Goal: Task Accomplishment & Management: Manage account settings

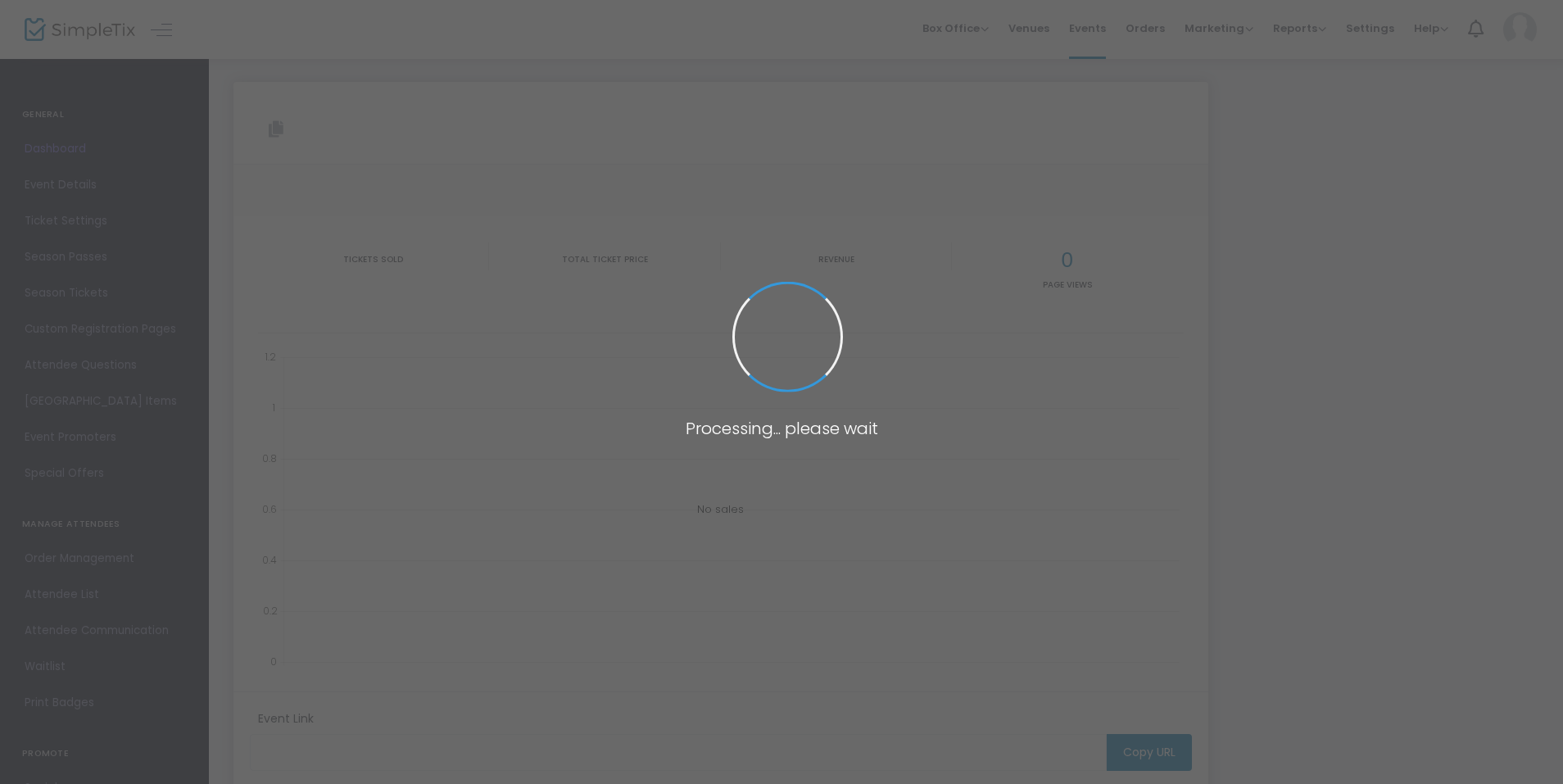
type input "https://www.simpletix.com/e/united-for-techno-carnegie-19-09-2025-tickets-233217"
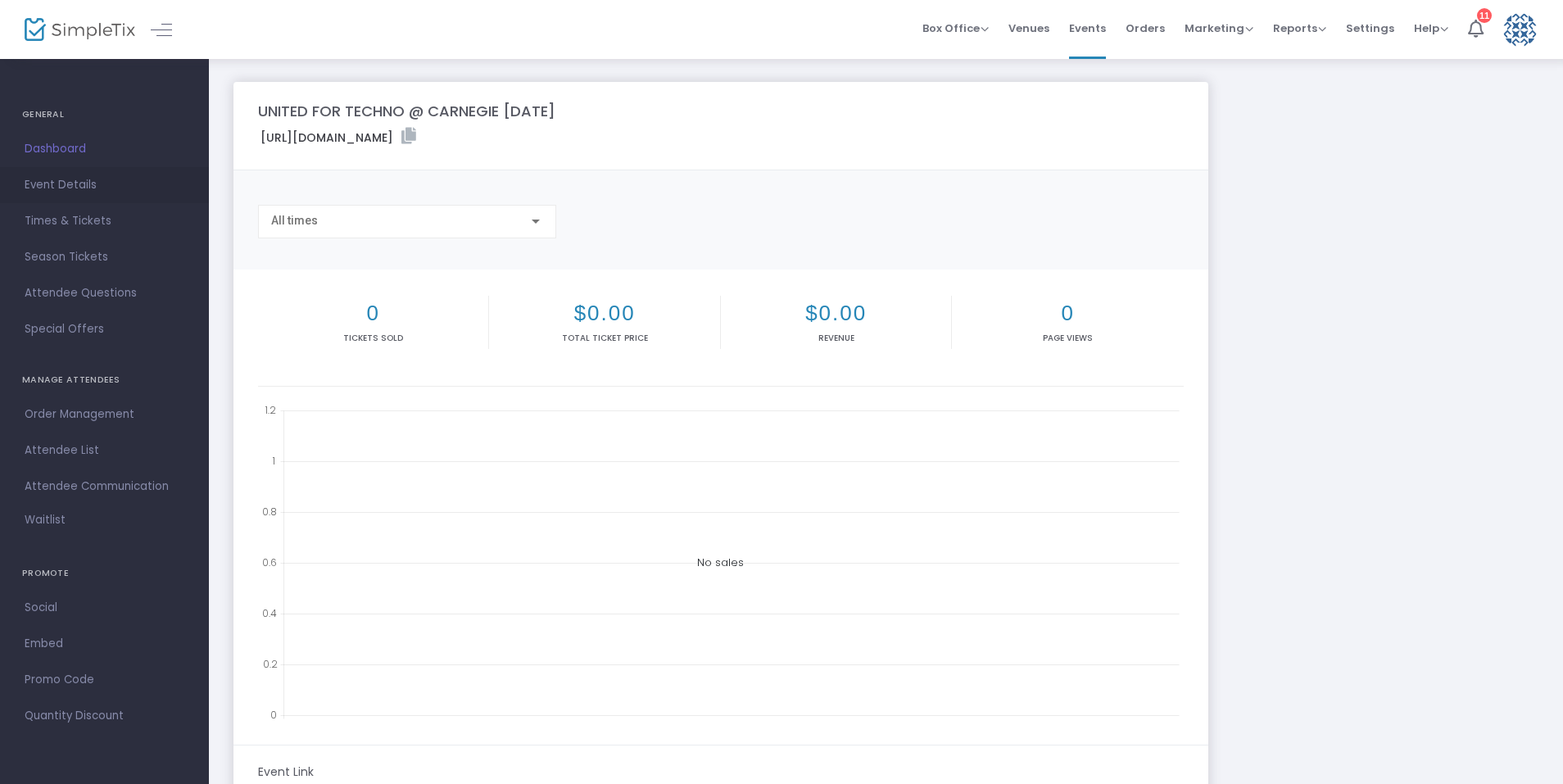
click at [81, 184] on span "Event Details" at bounding box center [104, 185] width 159 height 21
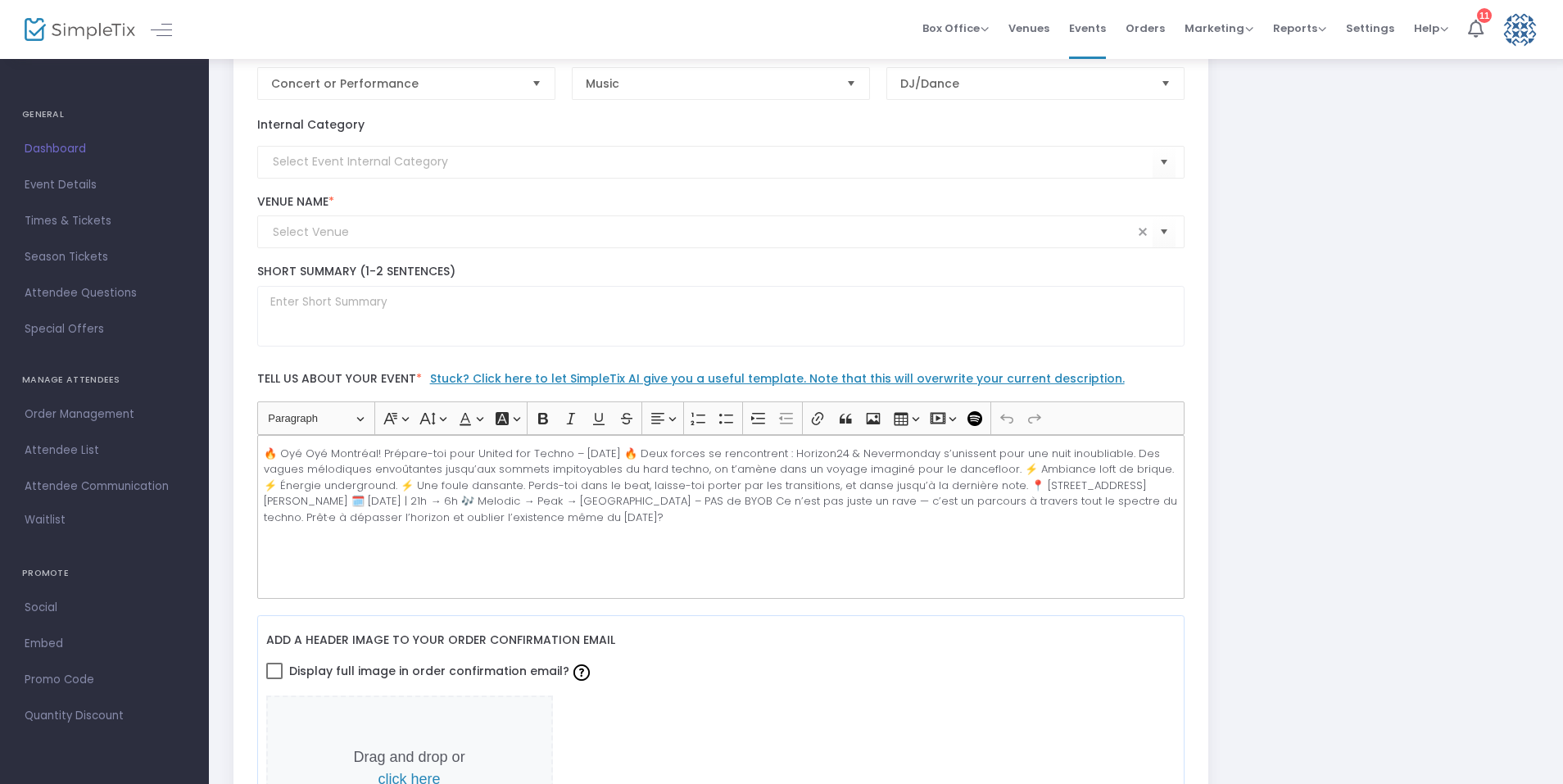
scroll to position [246, 0]
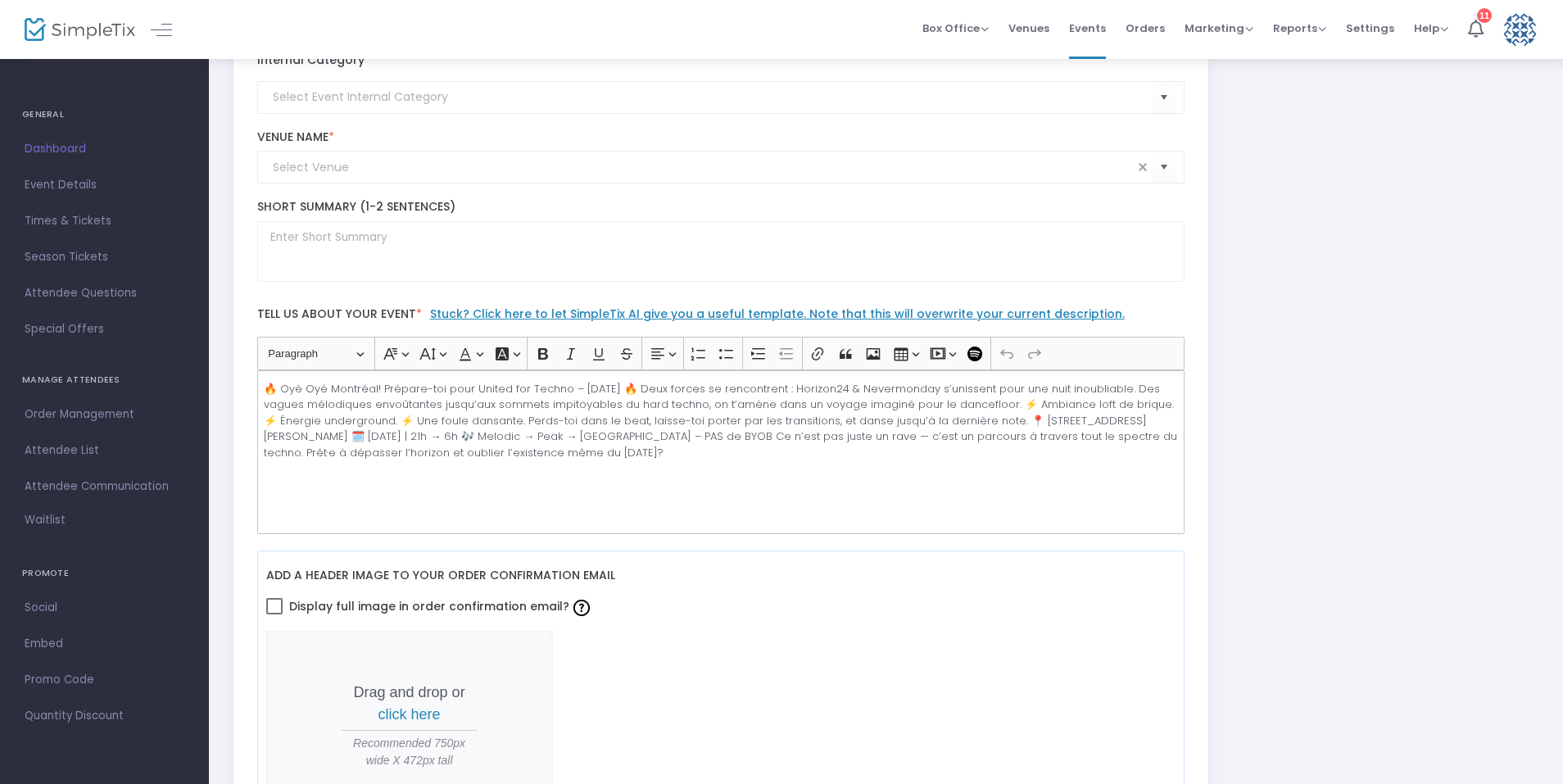
click at [340, 393] on p "🔥 Oyé Oyé Montréal! Prépare-toi pour United for Techno – 19 septembre 🔥 Deux fo…" at bounding box center [719, 421] width 913 height 80
click at [648, 386] on p "🔥 Oyé Oyé Montréal! Prépare-toi pour United for Techno – 19 septembre 🔥 Deux fo…" at bounding box center [719, 421] width 913 height 80
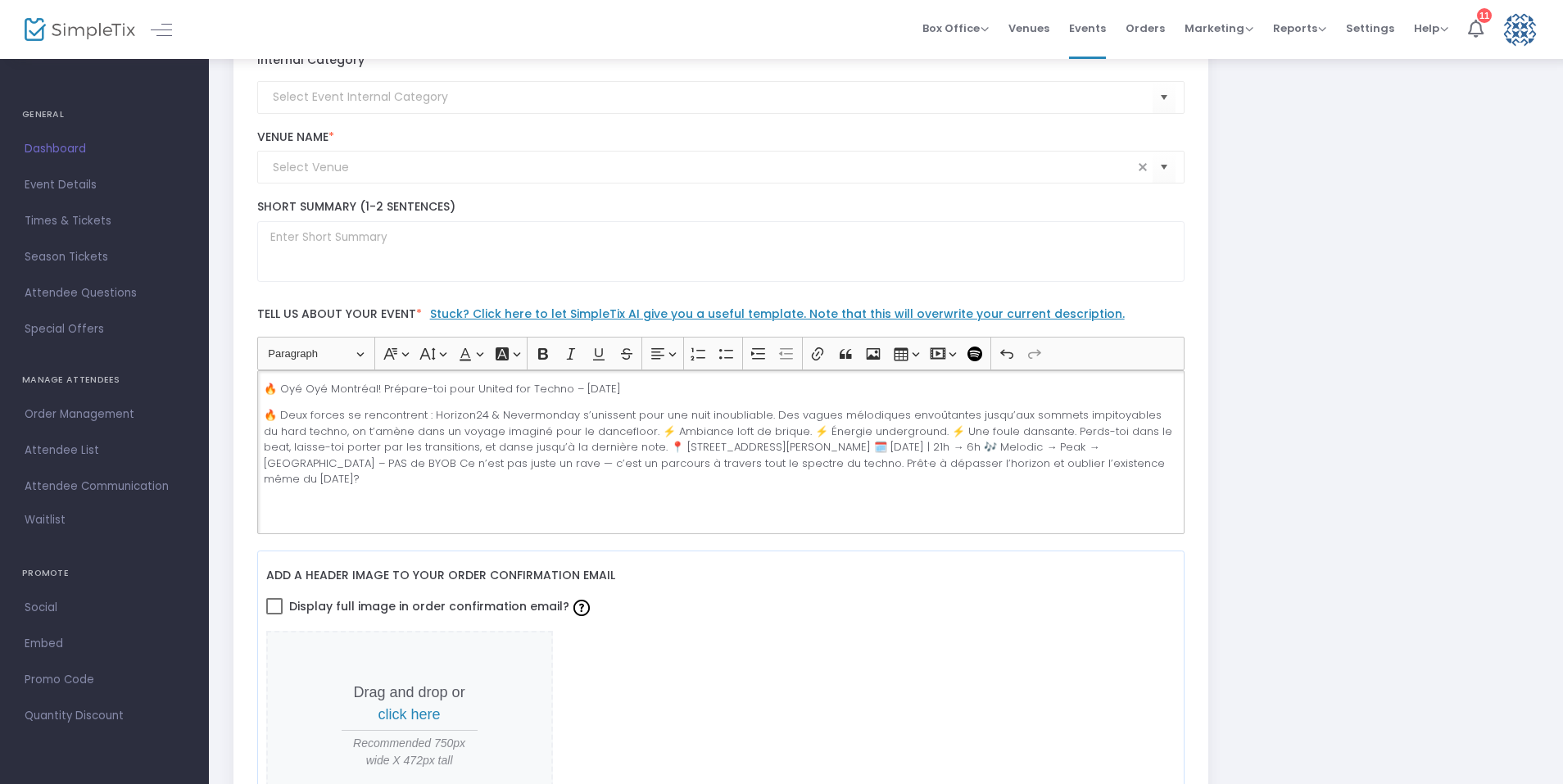
click at [639, 430] on p "🔥 Deux forces se rencontrent : Horizon24 & Nevermonday s’unissent pour une nuit…" at bounding box center [719, 447] width 913 height 80
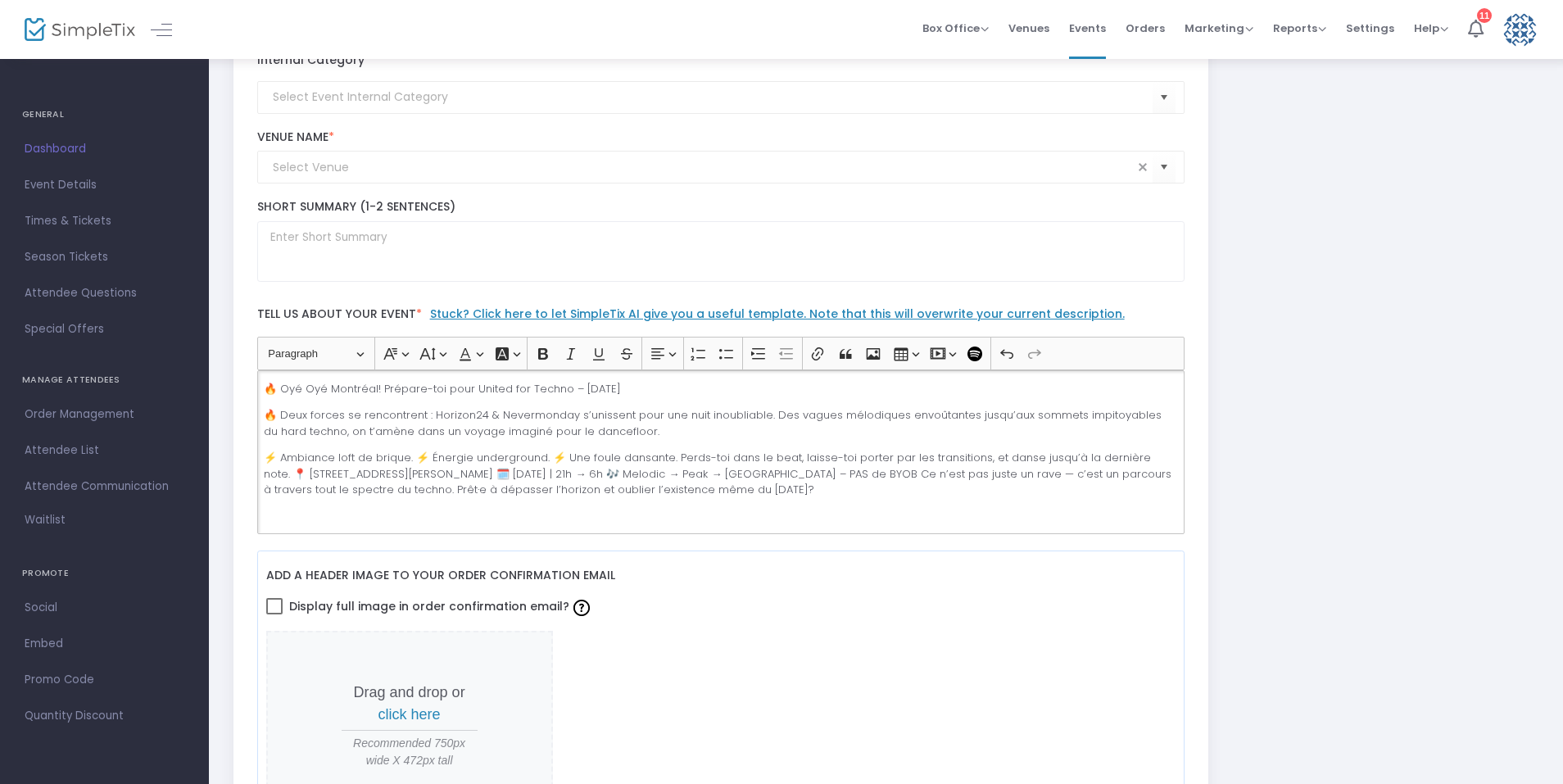
click at [415, 456] on p "⚡ Ambiance loft de brique. ⚡ Énergie underground. ⚡ Une foule dansante. Perds-t…" at bounding box center [719, 473] width 913 height 48
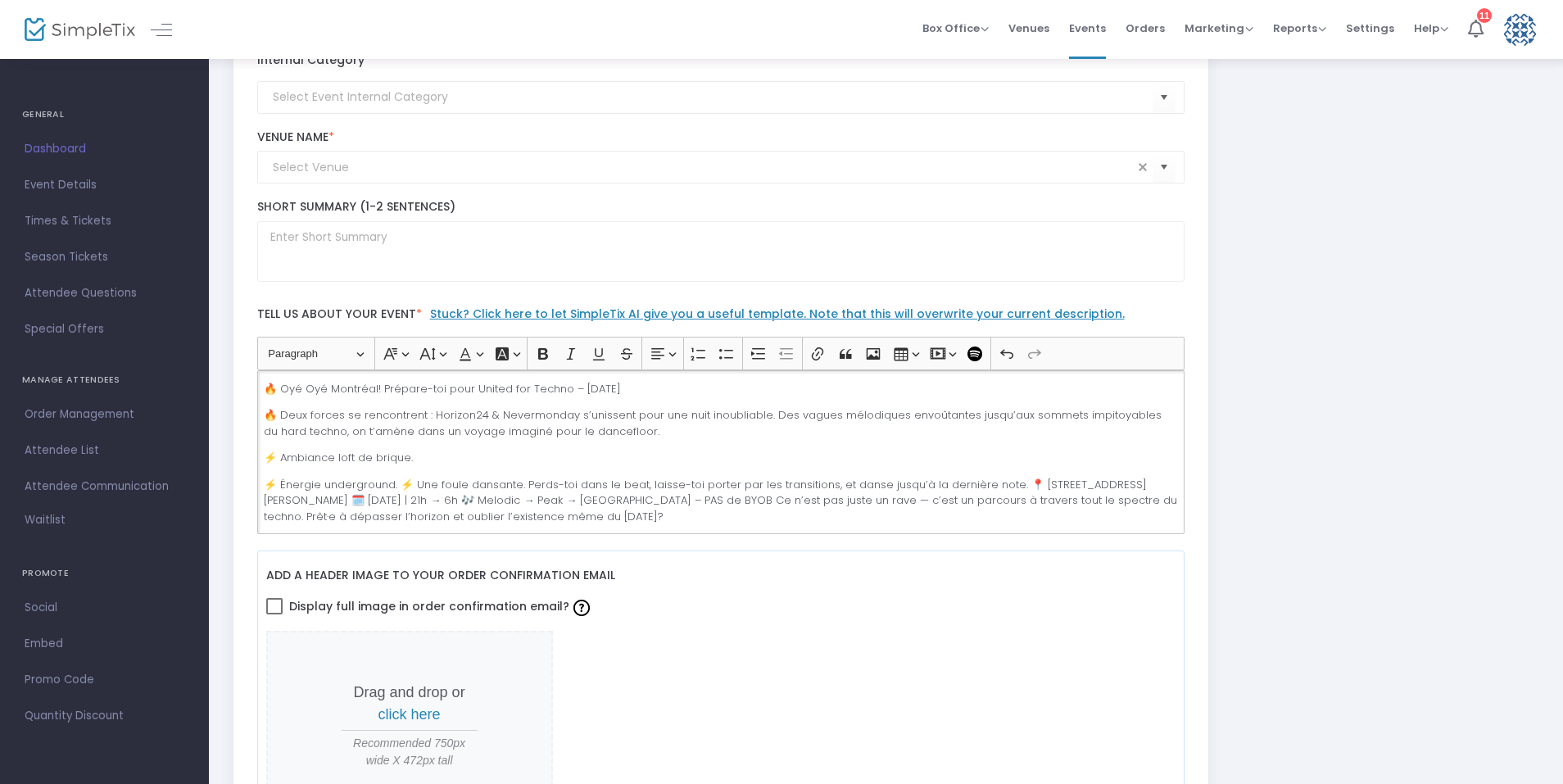
scroll to position [1, 0]
click at [401, 486] on p "⚡ Énergie underground. ⚡ Une foule dansante. Perds-toi dans le beat, laisse-toi…" at bounding box center [719, 500] width 913 height 48
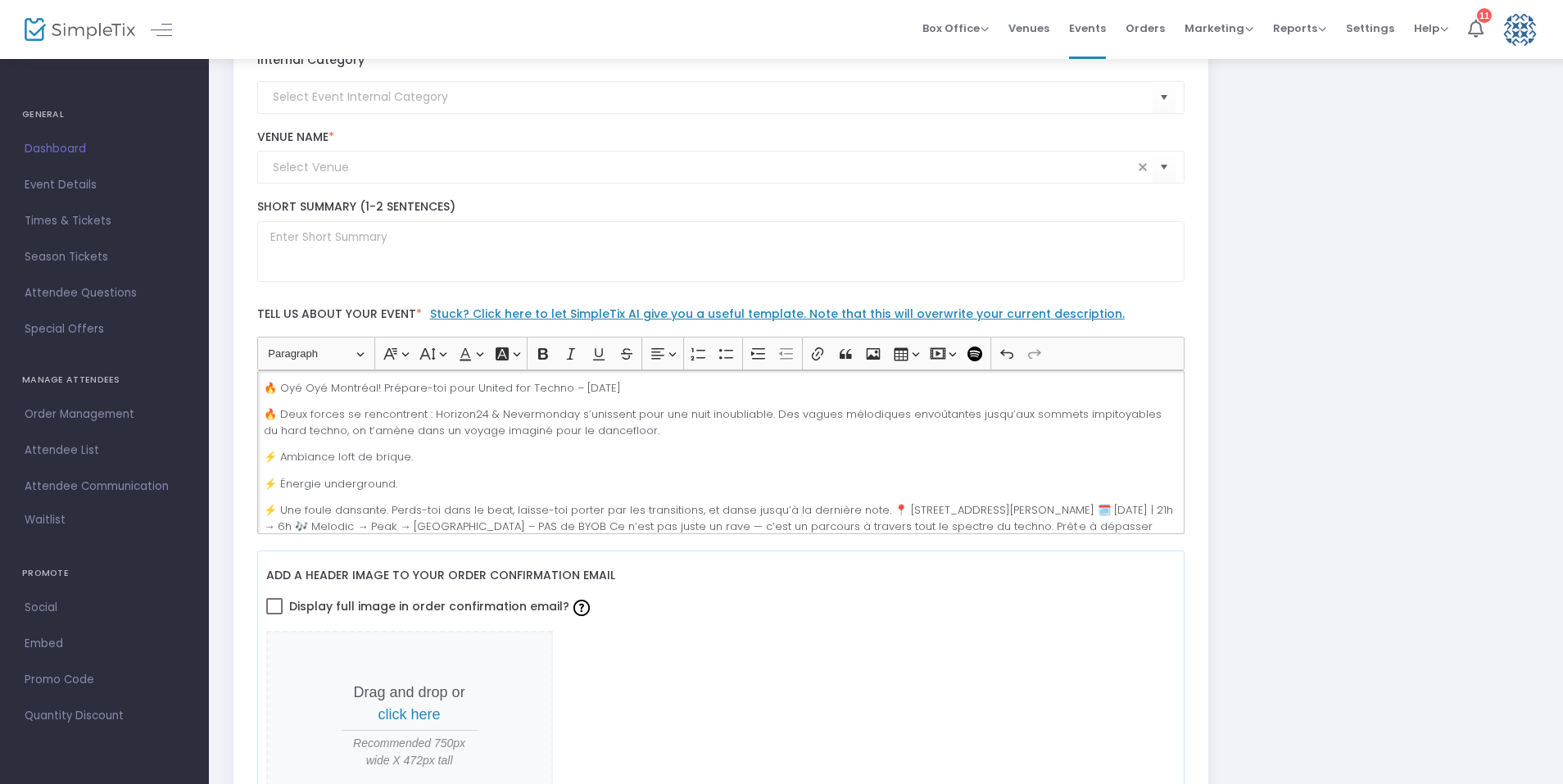
scroll to position [27, 0]
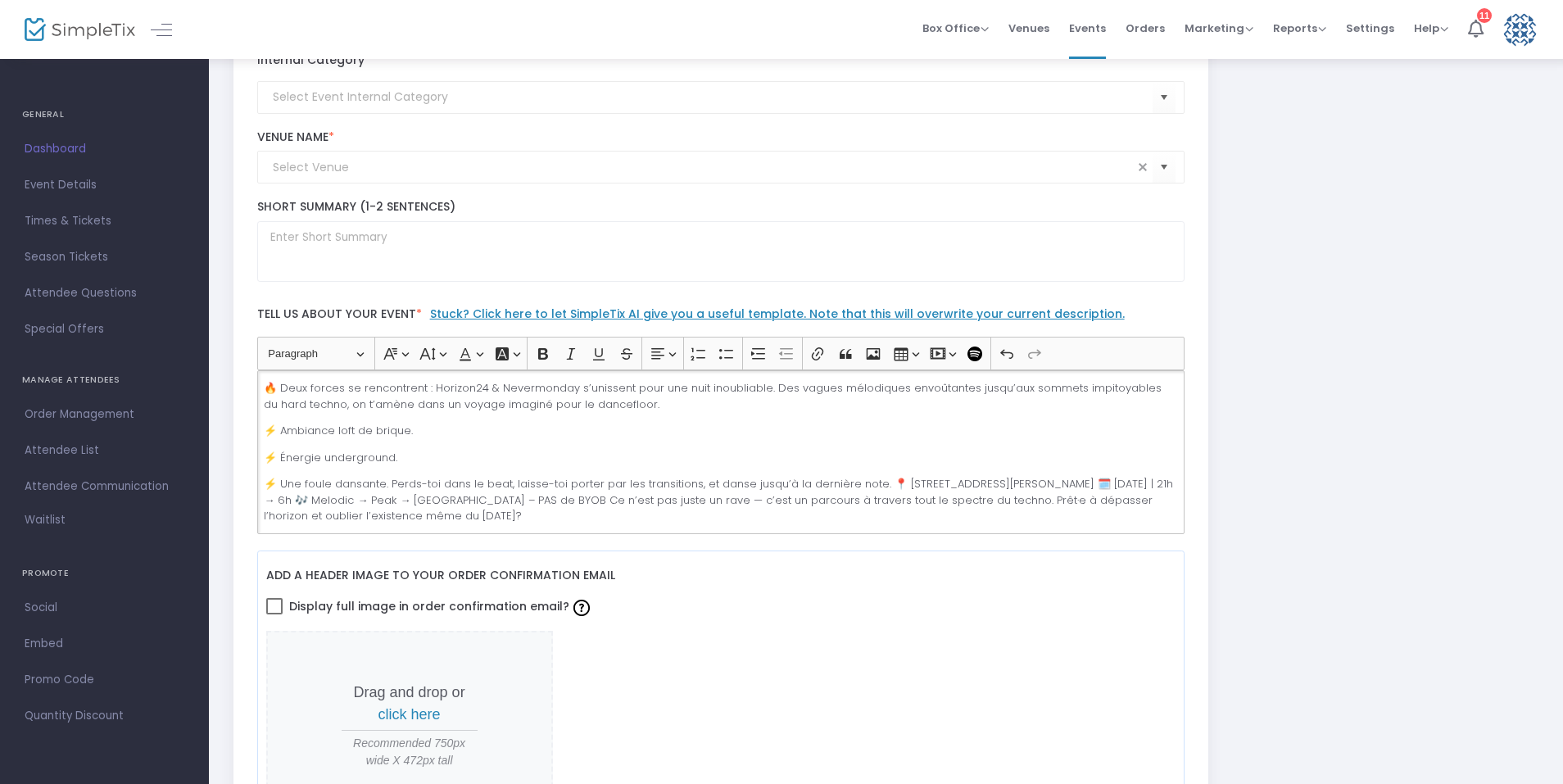
click at [387, 482] on p "⚡ Une foule dansante. Perds-toi dans le beat, laisse-toi porter par les transit…" at bounding box center [719, 500] width 913 height 48
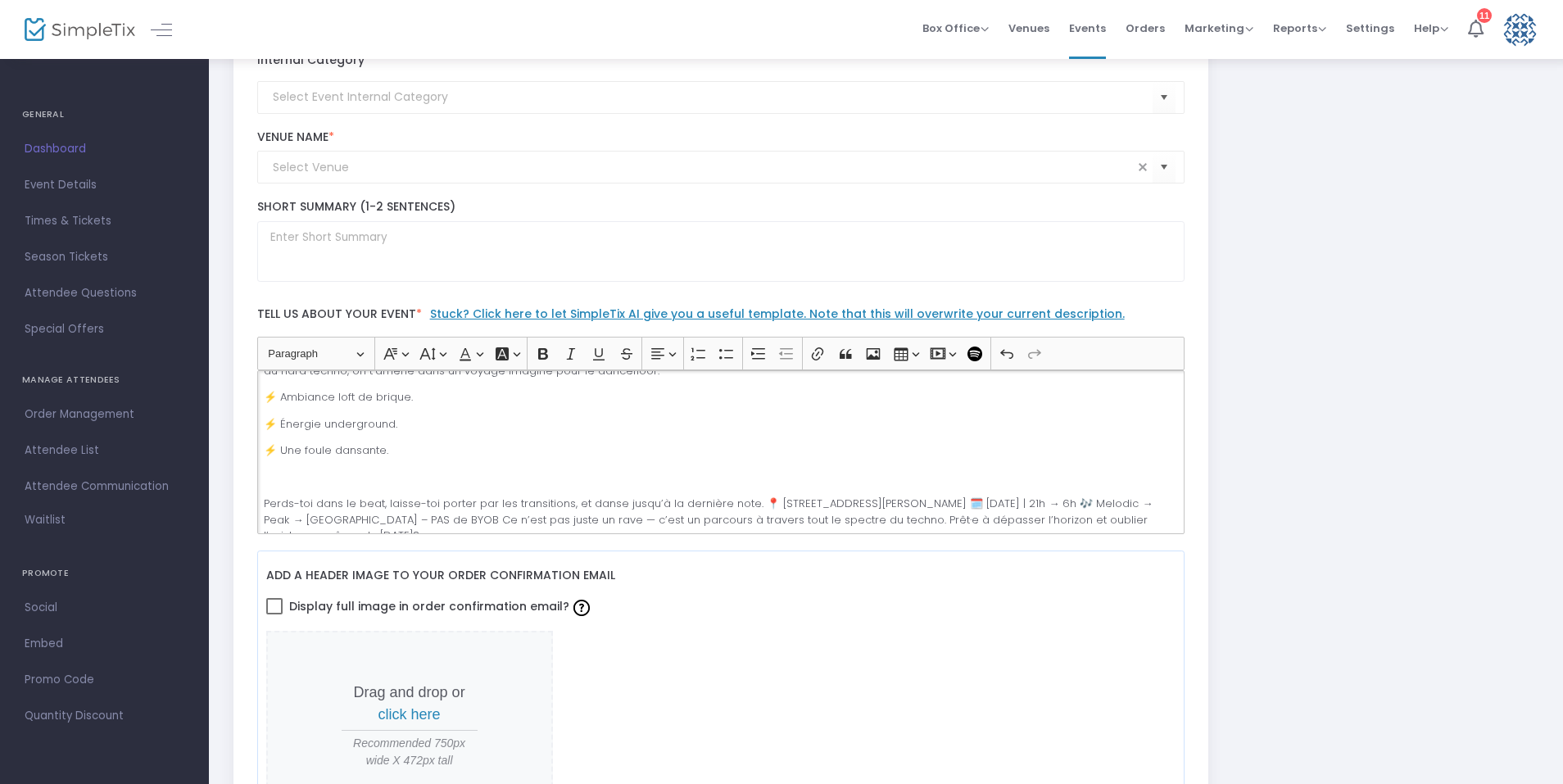
scroll to position [80, 0]
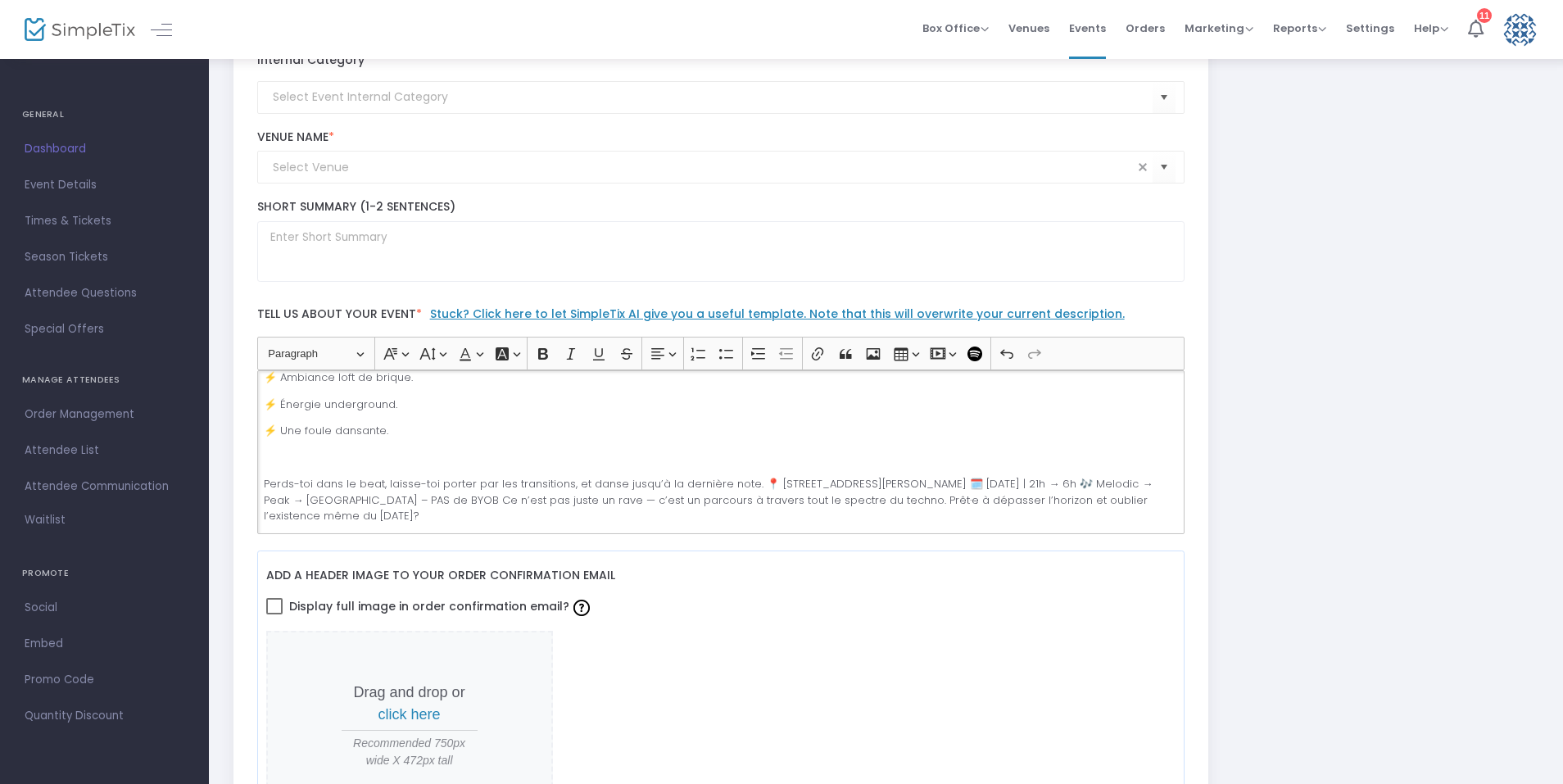
click at [757, 479] on p "Perds-toi dans le beat, laisse-toi porter par les transitions, et danse jusqu’à…" at bounding box center [719, 500] width 913 height 48
click at [510, 500] on p "📍 397A rue Sainte-Catherine Ouest, Montréal 🗓️ Jeudi 19 septembre | 21h → 6h 🎶 …" at bounding box center [719, 508] width 913 height 32
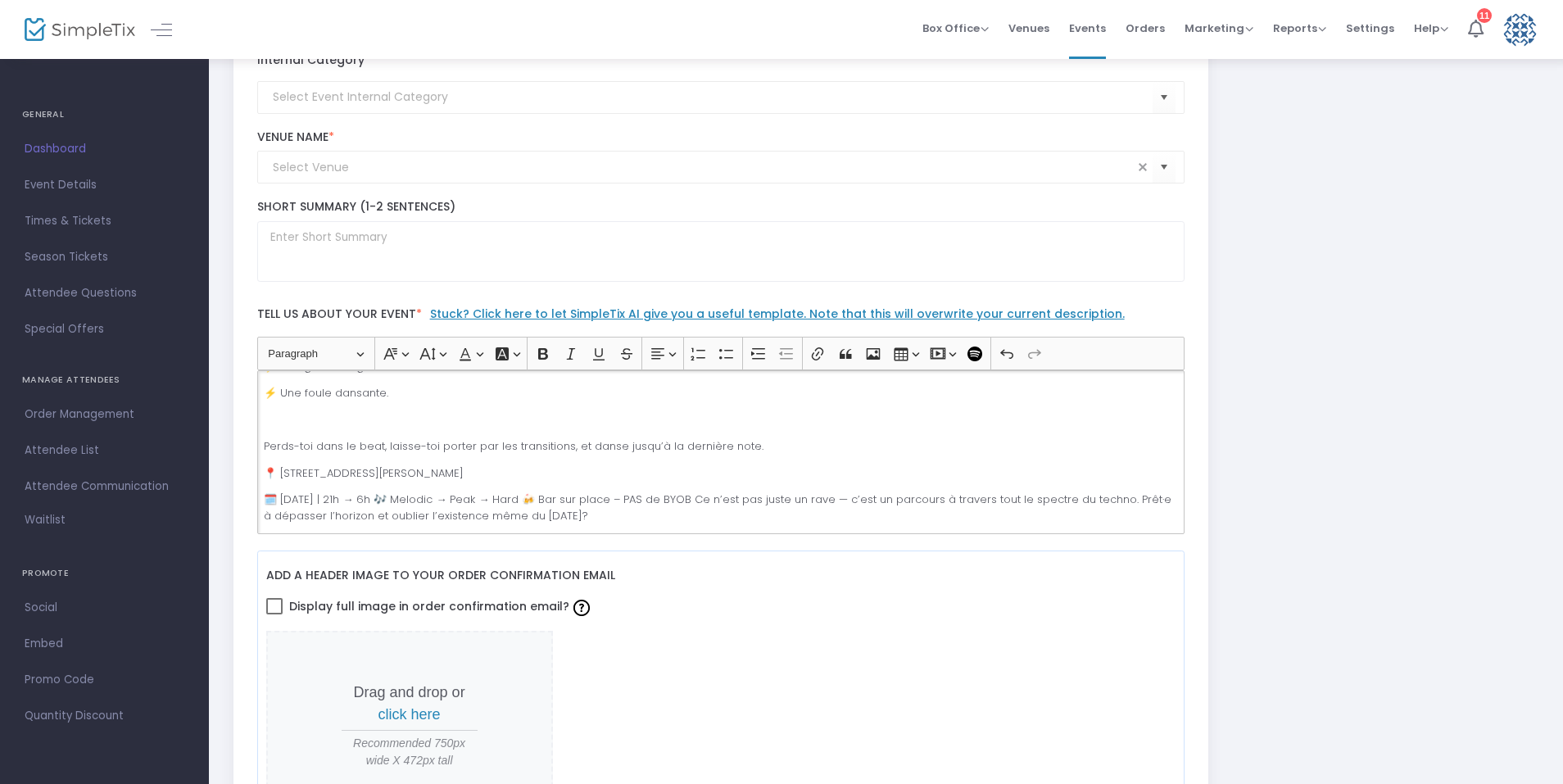
click at [443, 499] on p "🗓️ Jeudi 19 septembre | 21h → 6h 🎶 Melodic → Peak → Hard 🍻 Bar sur place – PAS …" at bounding box center [719, 507] width 913 height 32
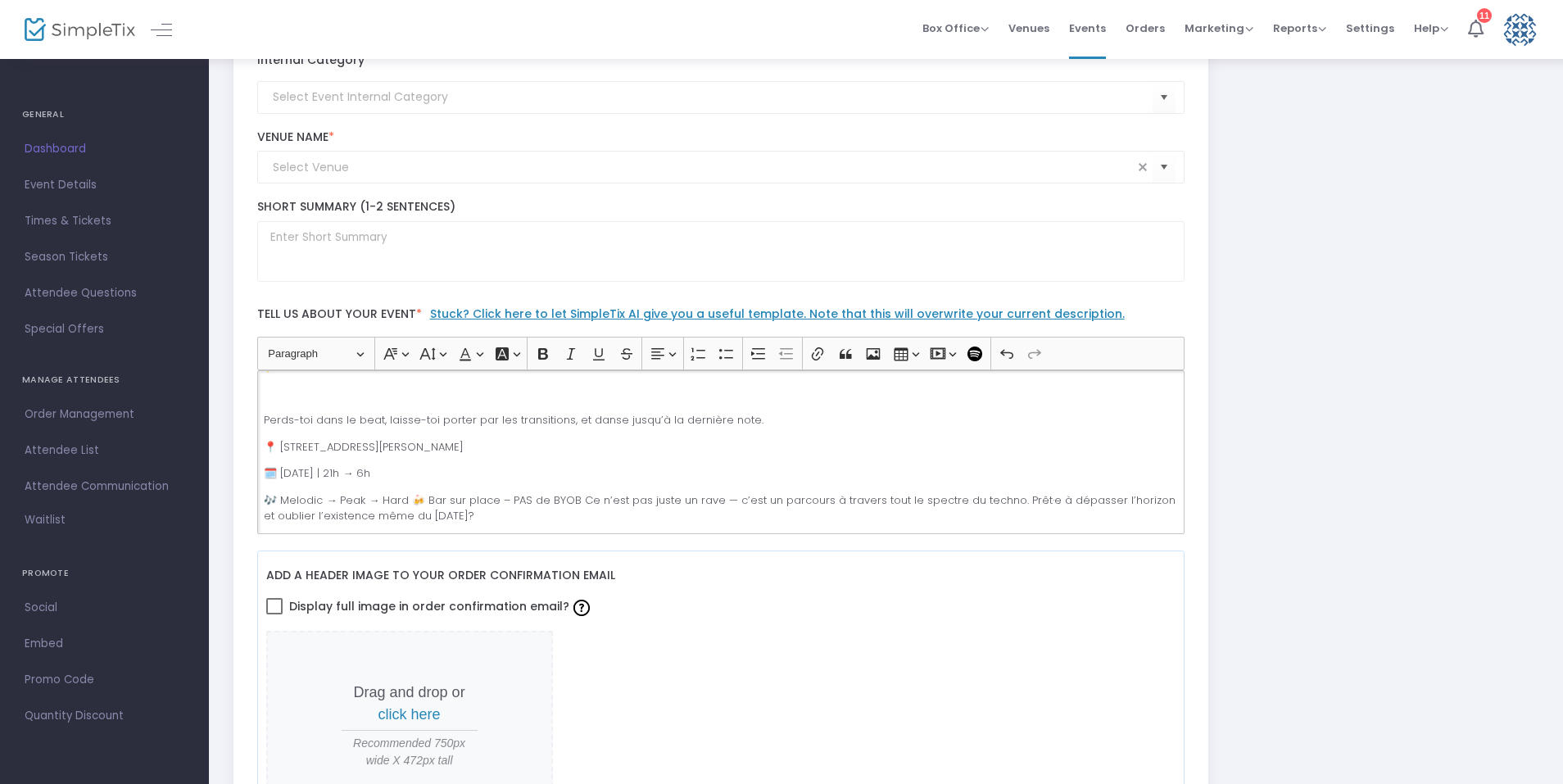
click at [411, 500] on p "🎶 Melodic → Peak → Hard 🍻 Bar sur place – PAS de BYOB Ce n’est pas juste un rav…" at bounding box center [719, 508] width 913 height 32
click at [435, 498] on p "🍻 Bar sur place – PAS de BYOB Ce n’est pas juste un rave — c’est un parcours à …" at bounding box center [719, 507] width 913 height 32
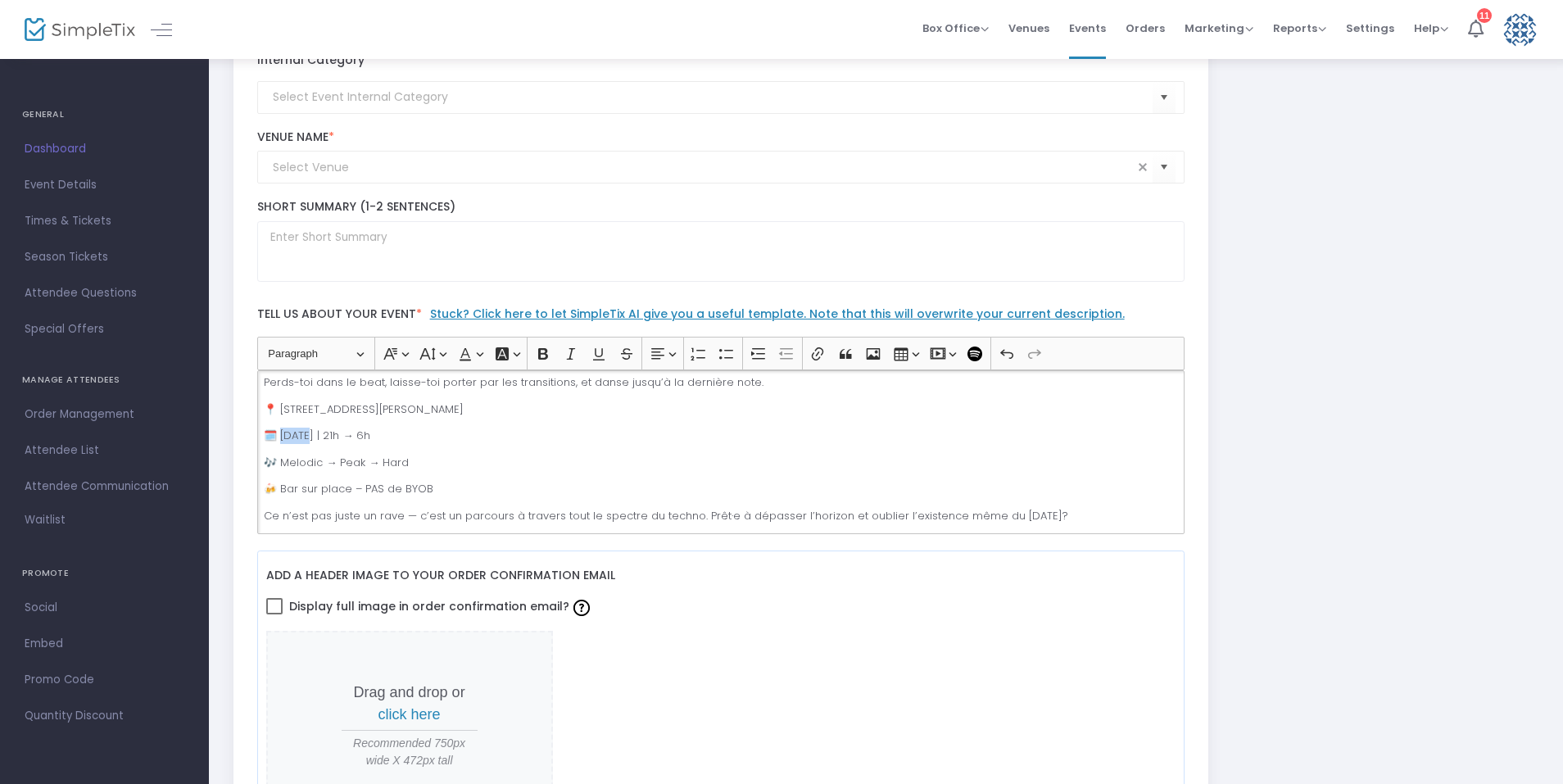
drag, startPoint x: 311, startPoint y: 436, endPoint x: 284, endPoint y: 440, distance: 27.3
click at [284, 440] on p "🗓️ Jeudi 19 septembre | 21h → 6h" at bounding box center [719, 435] width 913 height 17
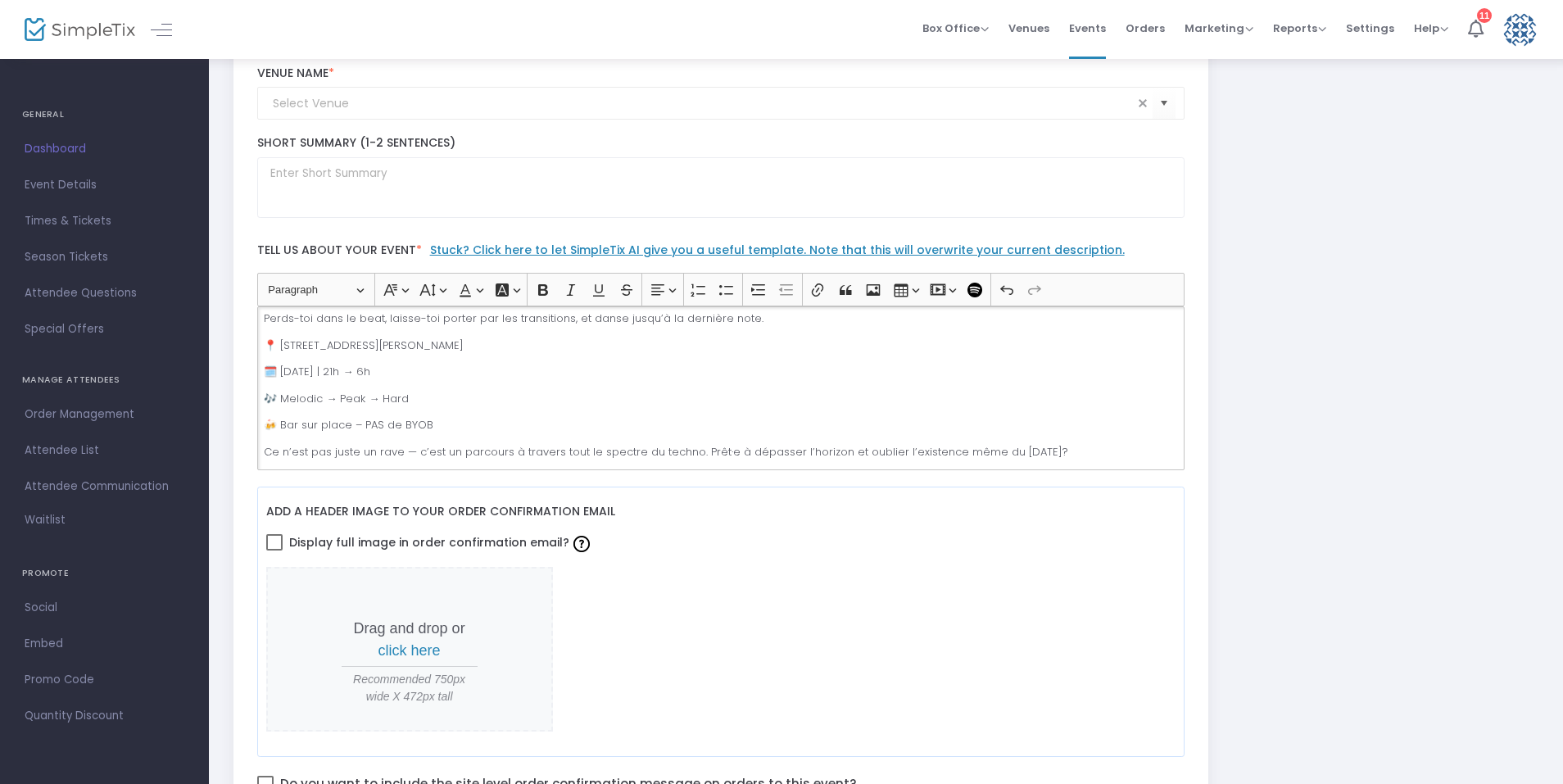
scroll to position [0, 0]
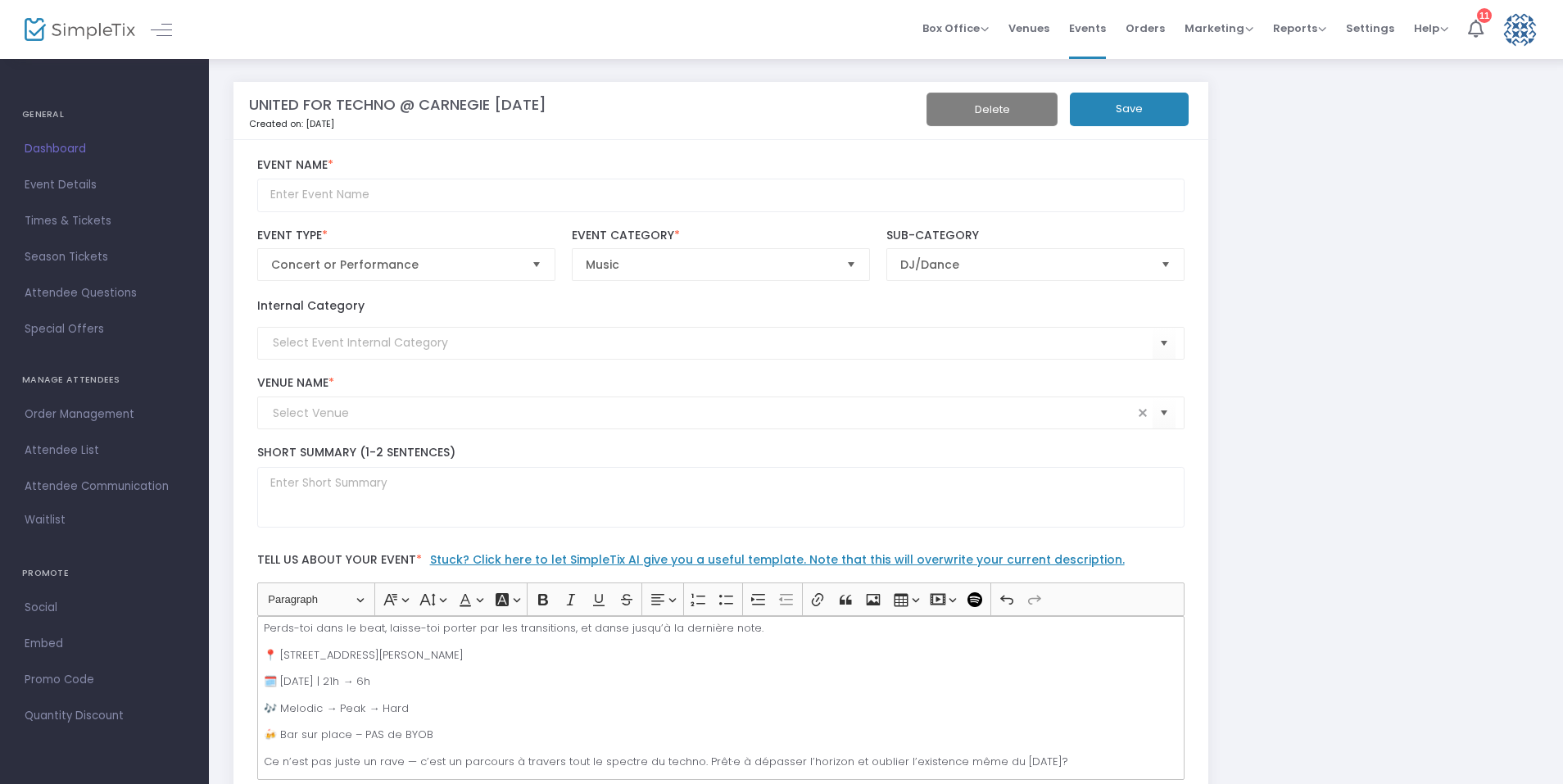
click at [1091, 106] on button "Save" at bounding box center [1129, 109] width 119 height 33
